Goal: Submit feedback/report problem: Submit feedback/report problem

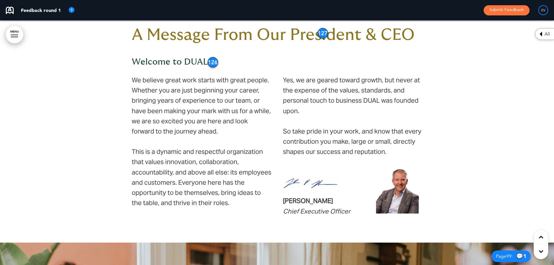
click at [213, 62] on div "126" at bounding box center [213, 62] width 10 height 10
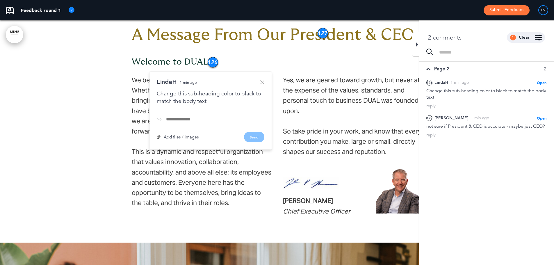
click at [262, 82] on link at bounding box center [262, 82] width 4 height 4
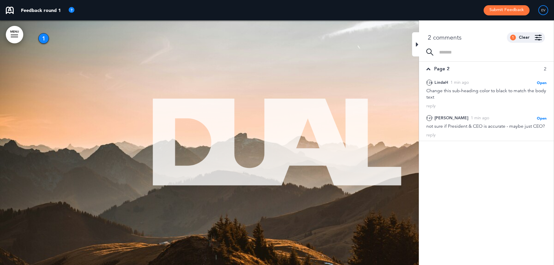
click at [412, 44] on div at bounding box center [415, 44] width 7 height 25
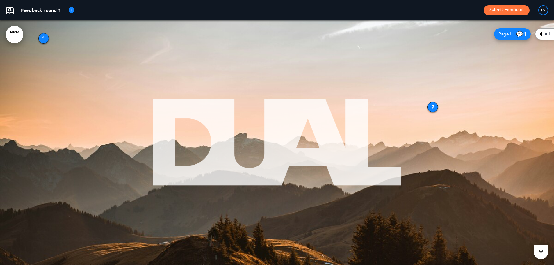
click at [43, 36] on div "1" at bounding box center [43, 38] width 10 height 10
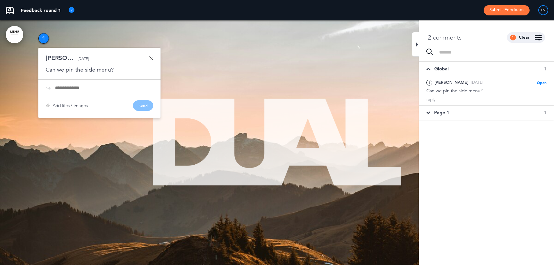
click at [152, 58] on link at bounding box center [151, 58] width 4 height 4
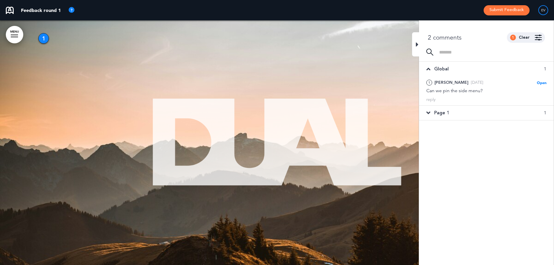
click at [412, 42] on div at bounding box center [415, 44] width 7 height 25
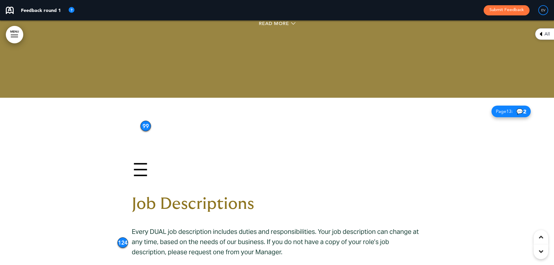
scroll to position [3636, 0]
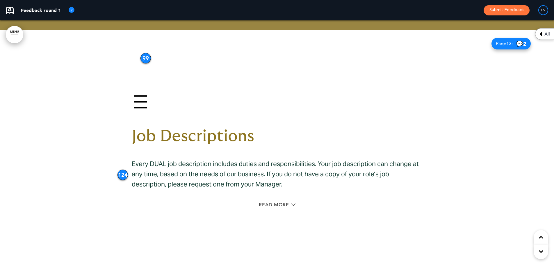
click at [146, 57] on div "99" at bounding box center [145, 58] width 10 height 10
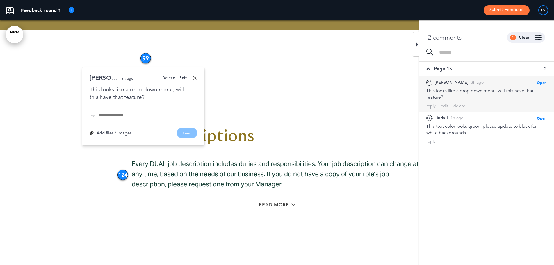
click at [146, 57] on div "99" at bounding box center [145, 58] width 10 height 10
click at [418, 43] on icon at bounding box center [417, 44] width 3 height 7
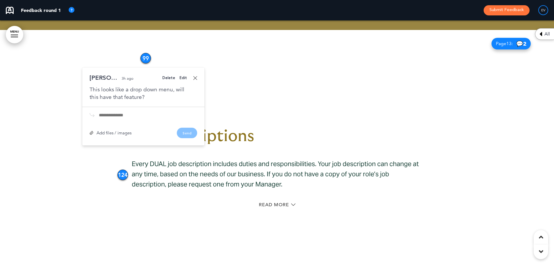
click at [197, 79] on link at bounding box center [195, 78] width 4 height 4
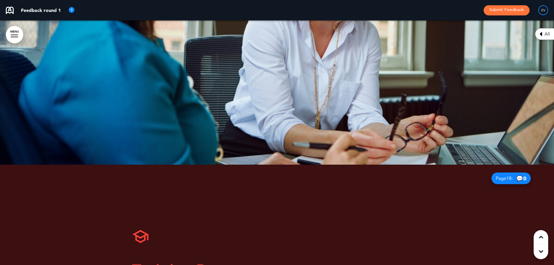
scroll to position [0, 0]
